Goal: Task Accomplishment & Management: Complete application form

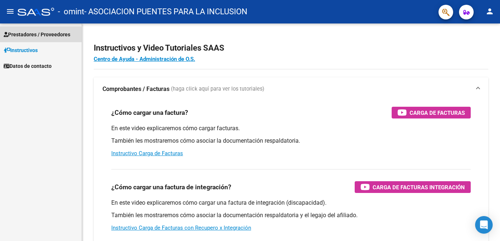
click at [66, 30] on link "Prestadores / Proveedores" at bounding box center [41, 34] width 82 height 16
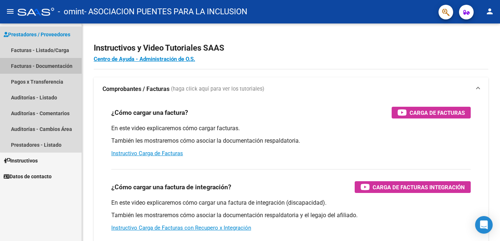
click at [59, 67] on link "Facturas - Documentación" at bounding box center [41, 66] width 82 height 16
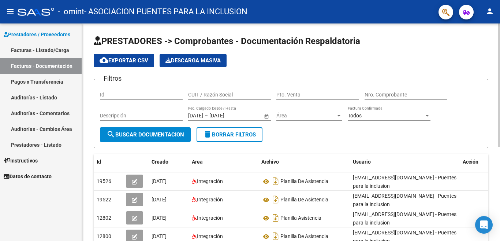
scroll to position [37, 0]
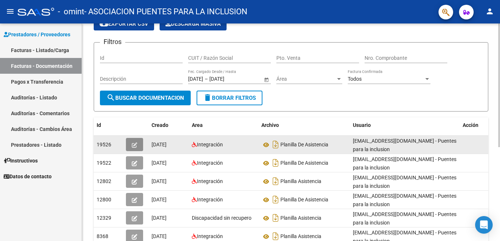
click at [136, 145] on icon "button" at bounding box center [134, 144] width 5 height 5
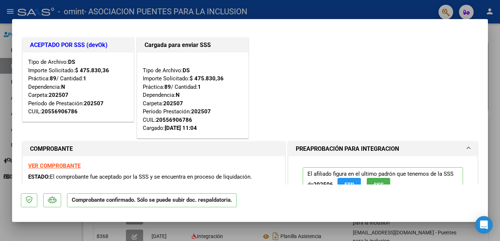
click at [139, 125] on div "Tipo de Archivo: DS Importe Solicitado: $ 475.830,36 Práctica: 89 / Cantidad: 1…" at bounding box center [192, 94] width 111 height 85
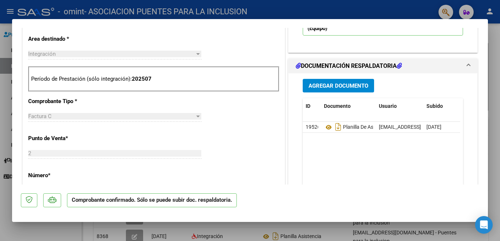
scroll to position [293, 0]
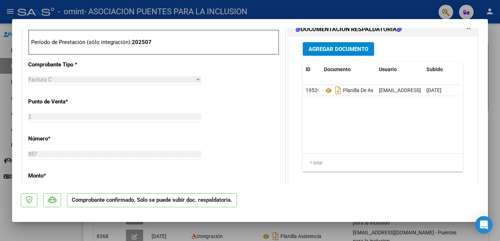
click at [4, 119] on div at bounding box center [250, 120] width 500 height 241
type input "$ 0,00"
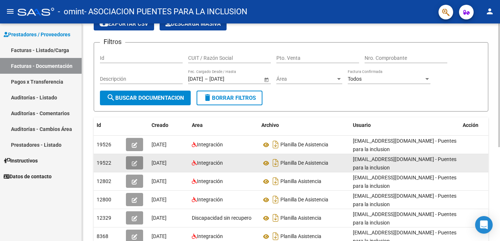
click at [134, 163] on icon "button" at bounding box center [134, 162] width 5 height 5
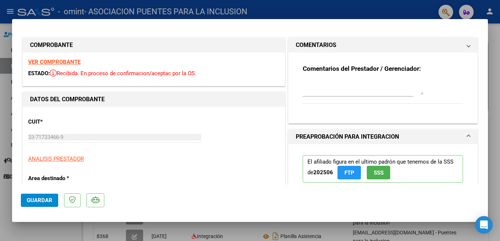
click at [142, 122] on div "CUIT * 33-71733466-9 Ingresar CUIT ANALISIS PRESTADOR ARCA Padrón" at bounding box center [153, 137] width 251 height 51
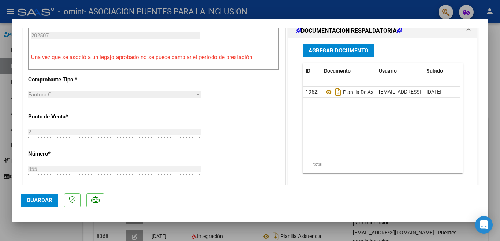
scroll to position [256, 0]
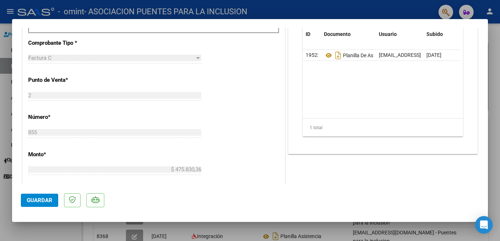
click at [6, 139] on div at bounding box center [250, 120] width 500 height 241
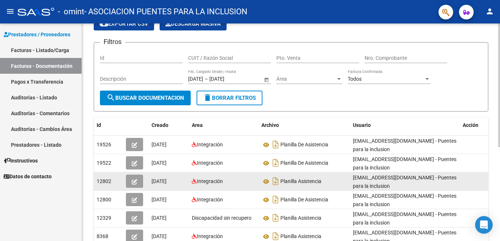
click at [132, 180] on icon "button" at bounding box center [134, 181] width 5 height 5
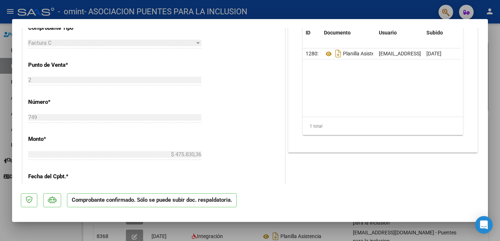
scroll to position [366, 0]
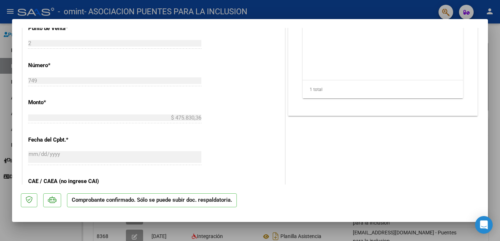
click at [8, 112] on div at bounding box center [250, 120] width 500 height 241
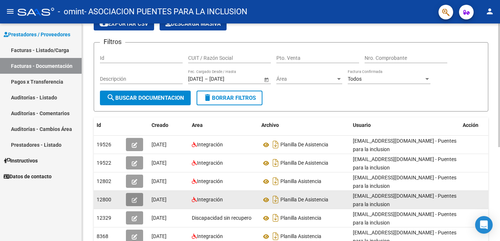
click at [133, 199] on icon "button" at bounding box center [134, 199] width 5 height 5
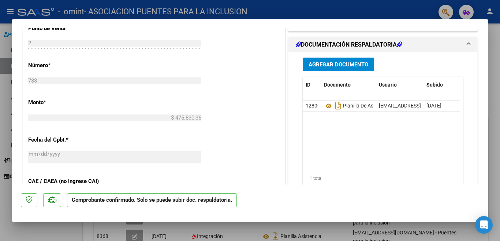
click at [4, 100] on div at bounding box center [250, 120] width 500 height 241
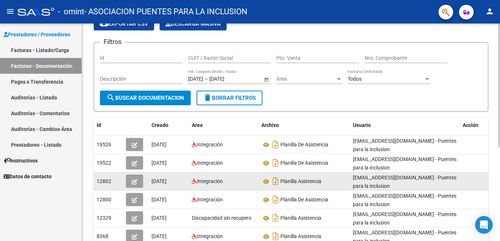
scroll to position [73, 0]
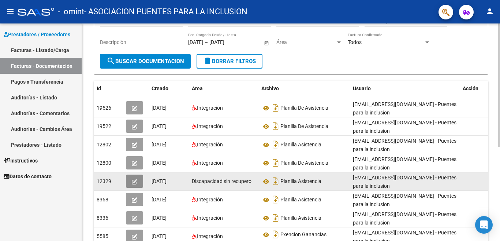
click at [133, 179] on icon "button" at bounding box center [134, 181] width 5 height 5
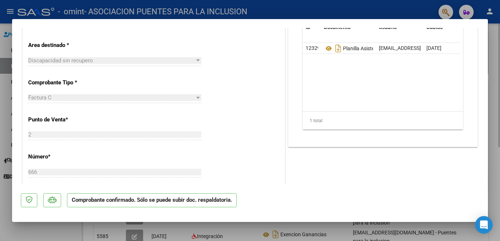
scroll to position [220, 0]
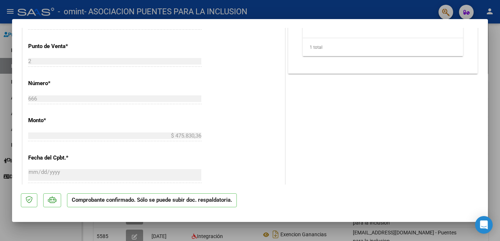
click at [5, 93] on div at bounding box center [250, 120] width 500 height 241
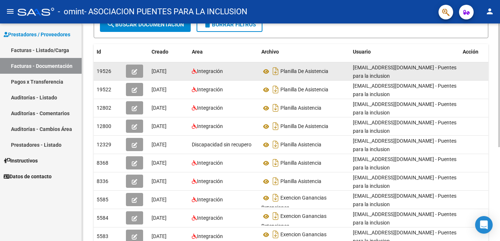
scroll to position [147, 0]
